Goal: Navigation & Orientation: Understand site structure

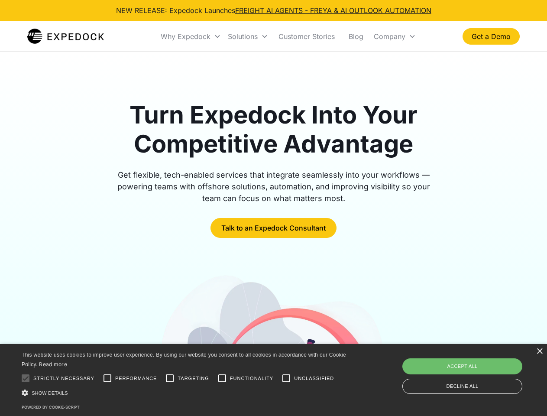
click at [191, 36] on div "Why Expedock" at bounding box center [186, 36] width 50 height 9
click at [248, 36] on div "Solutions" at bounding box center [243, 36] width 30 height 9
click at [395, 36] on div "Company" at bounding box center [390, 36] width 32 height 9
click at [26, 378] on div at bounding box center [25, 378] width 17 height 17
click at [107, 378] on input "Performance" at bounding box center [107, 378] width 17 height 17
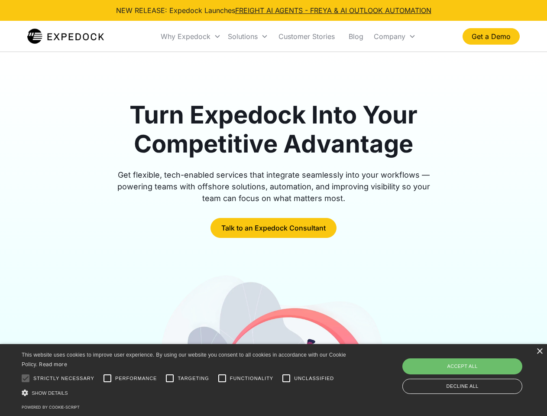
checkbox input "true"
click at [170, 378] on input "Targeting" at bounding box center [169, 378] width 17 height 17
checkbox input "true"
click at [222, 378] on input "Functionality" at bounding box center [222, 378] width 17 height 17
checkbox input "true"
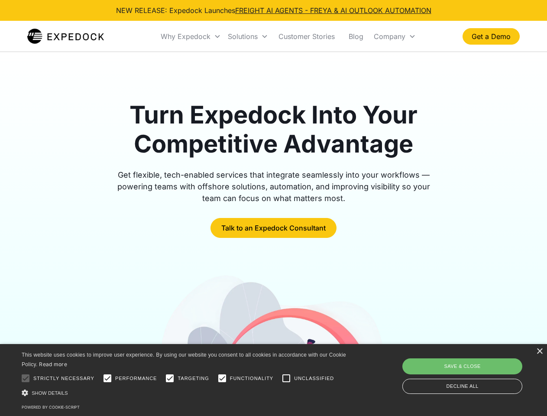
click at [286, 378] on input "Unclassified" at bounding box center [286, 378] width 17 height 17
checkbox input "true"
click at [185, 393] on div "Show details Hide details" at bounding box center [186, 392] width 328 height 9
